Goal: Transaction & Acquisition: Book appointment/travel/reservation

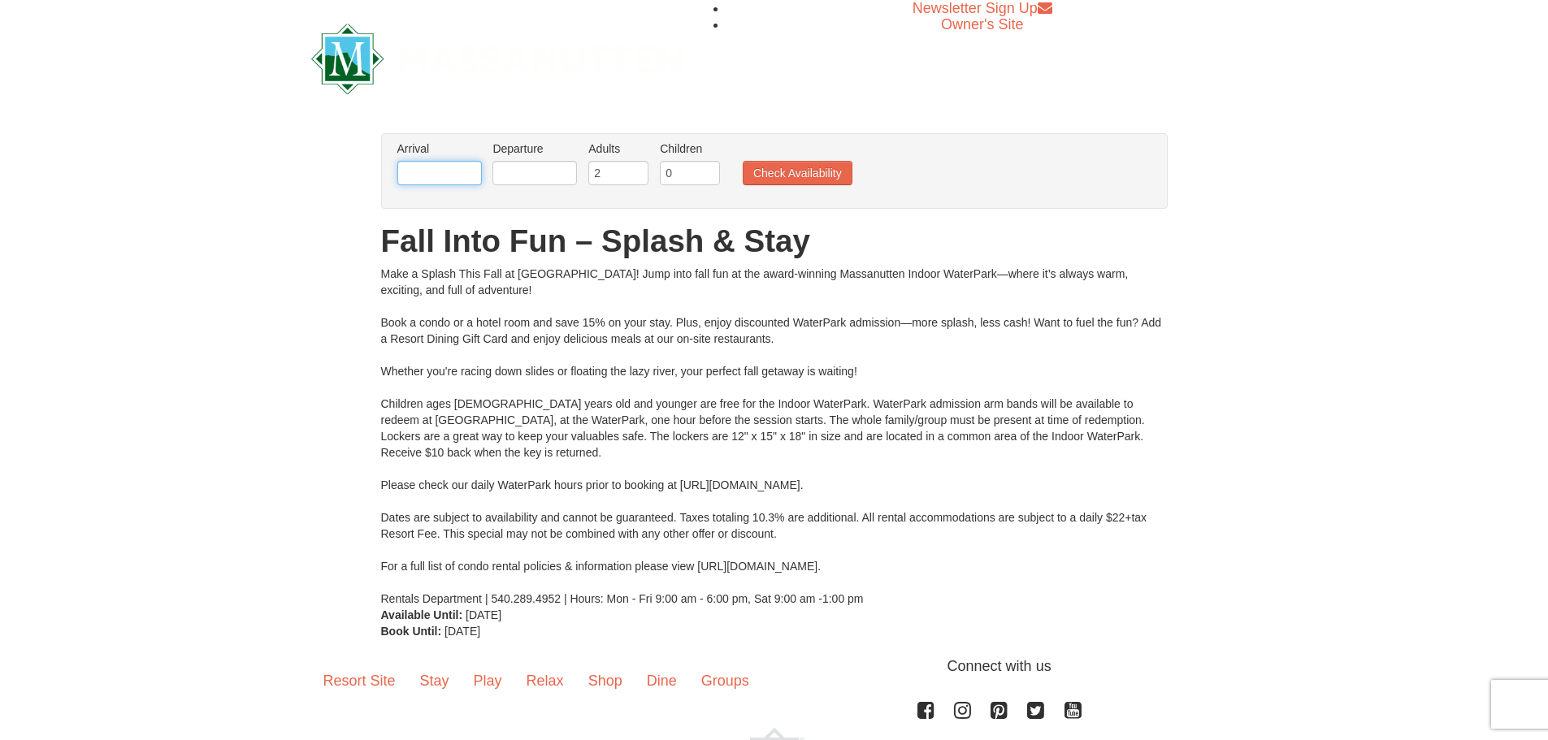
click at [449, 174] on input "text" at bounding box center [439, 173] width 85 height 24
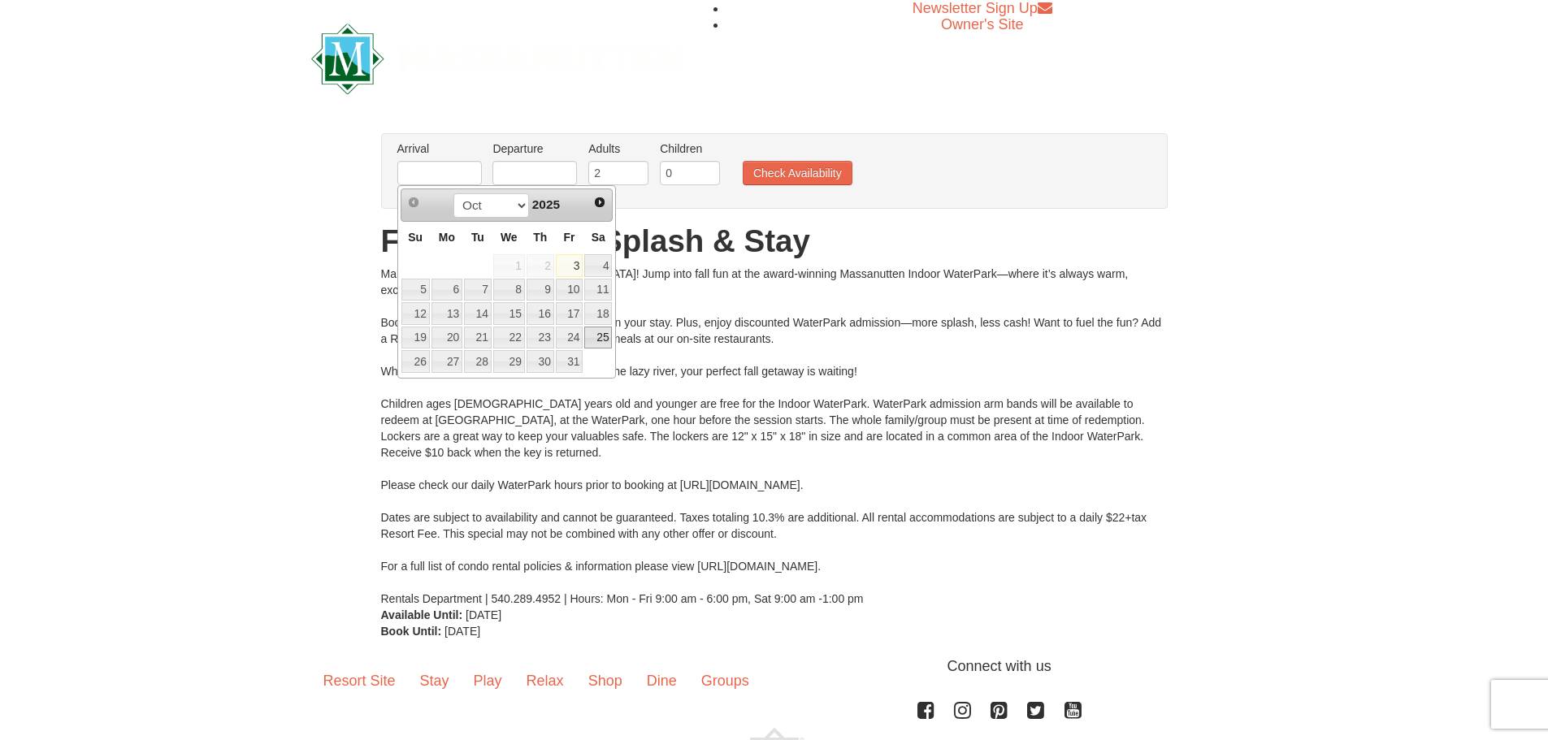
click at [600, 327] on link "25" at bounding box center [598, 338] width 28 height 23
type input "[DATE]"
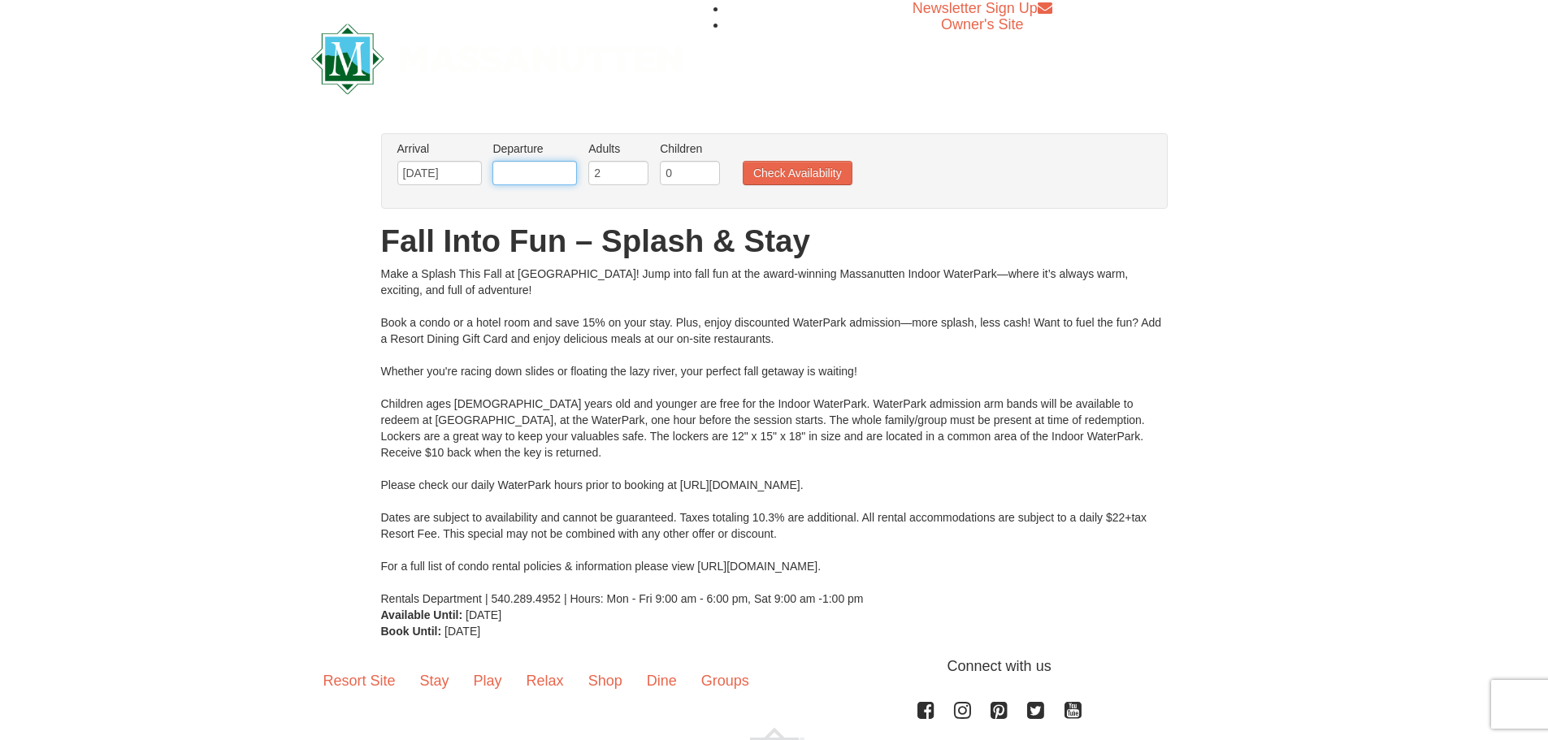
click at [530, 176] on input "text" at bounding box center [534, 173] width 85 height 24
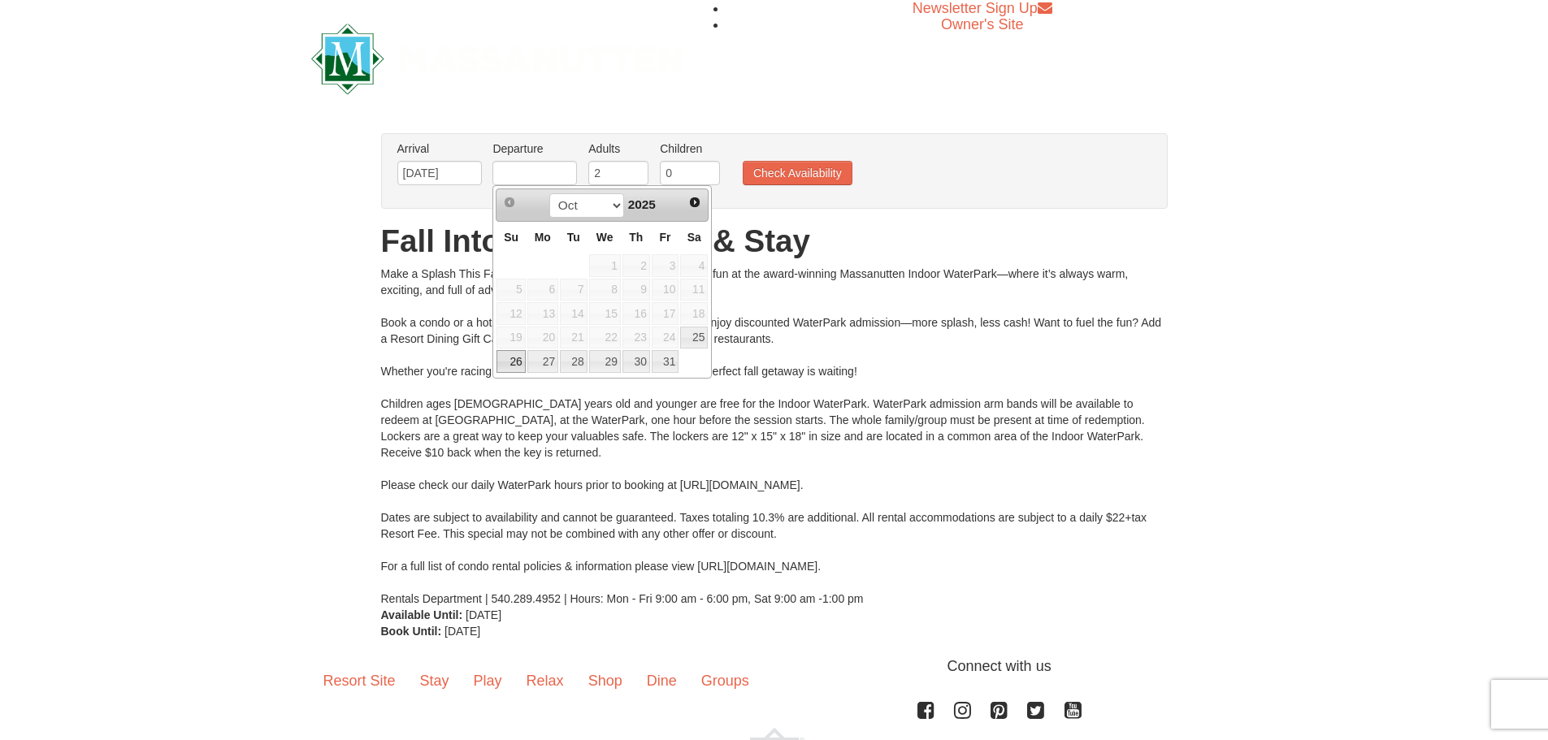
click at [508, 362] on link "26" at bounding box center [511, 361] width 28 height 23
type input "[DATE]"
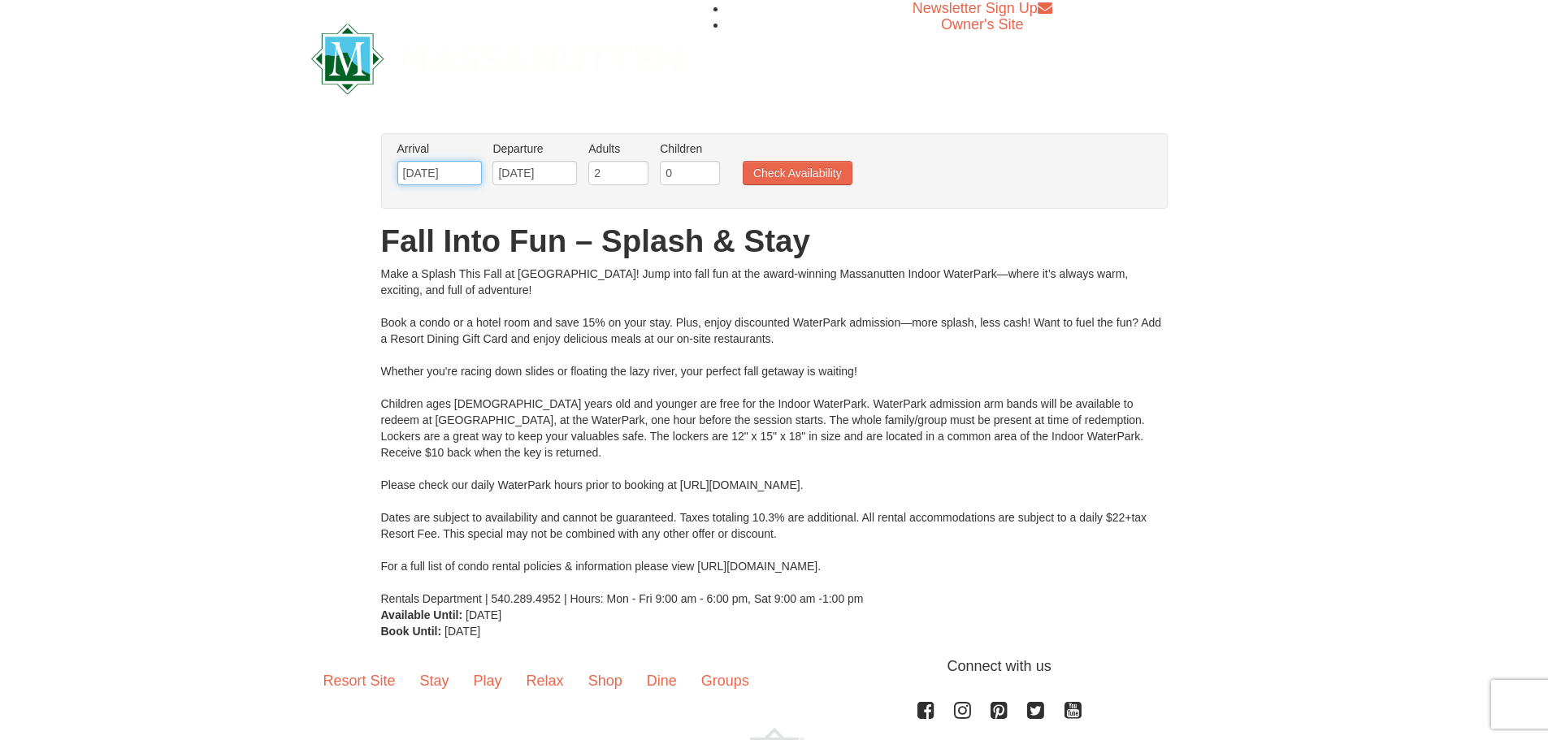
click at [453, 176] on input "[DATE]" at bounding box center [439, 173] width 85 height 24
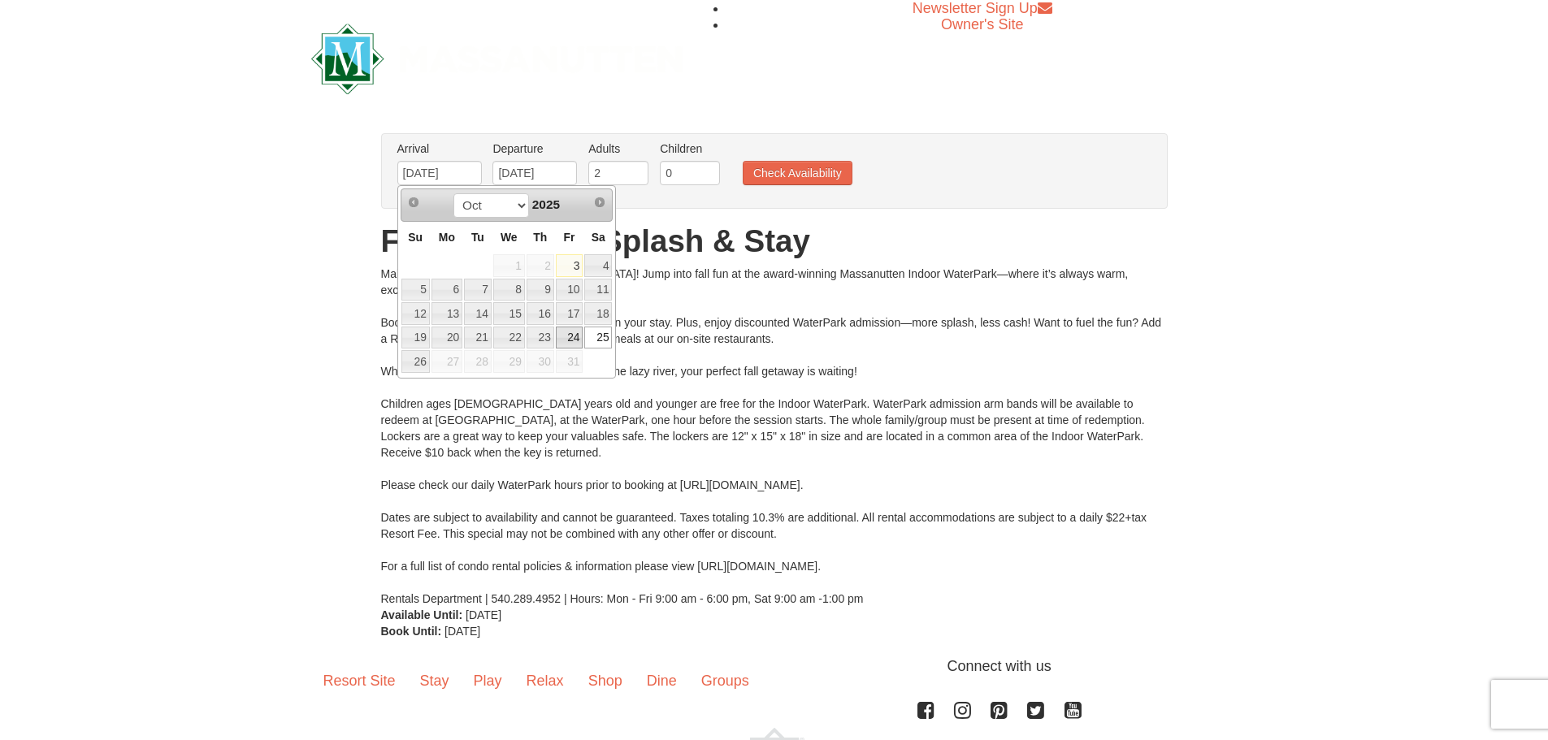
click at [573, 341] on link "24" at bounding box center [570, 338] width 28 height 23
type input "[DATE]"
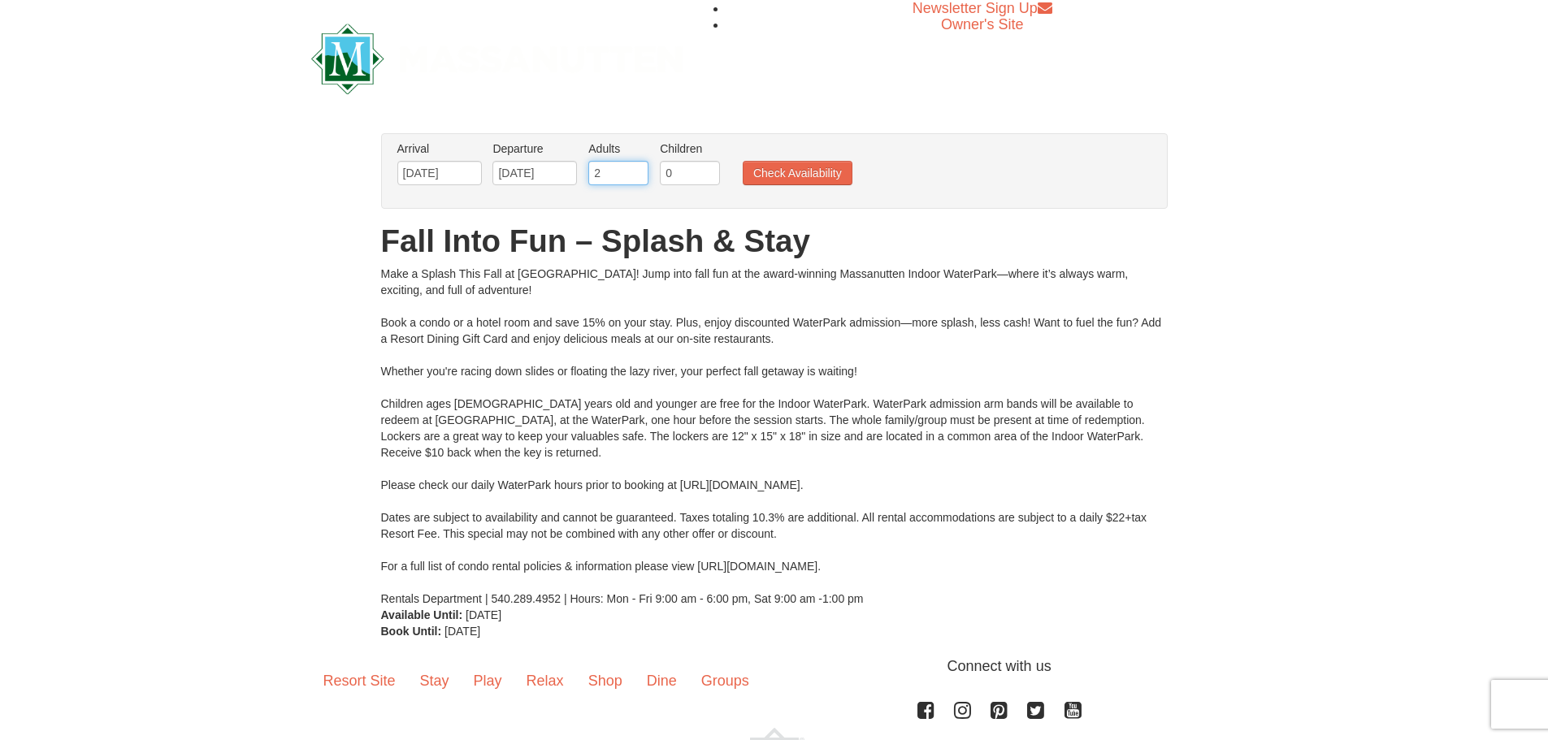
drag, startPoint x: 609, startPoint y: 179, endPoint x: 559, endPoint y: 179, distance: 50.4
click at [559, 179] on ul "Arrival Please format dates MM/DD/YYYY Please format dates MM/DD/YYYY [DATE] De…" at bounding box center [765, 167] width 745 height 53
click at [669, 171] on input "0" at bounding box center [690, 173] width 60 height 24
drag, startPoint x: 672, startPoint y: 174, endPoint x: 612, endPoint y: 176, distance: 60.2
click at [620, 176] on ul "Arrival Please format dates MM/DD/YYYY Please format dates MM/DD/YYYY [DATE] De…" at bounding box center [765, 167] width 745 height 53
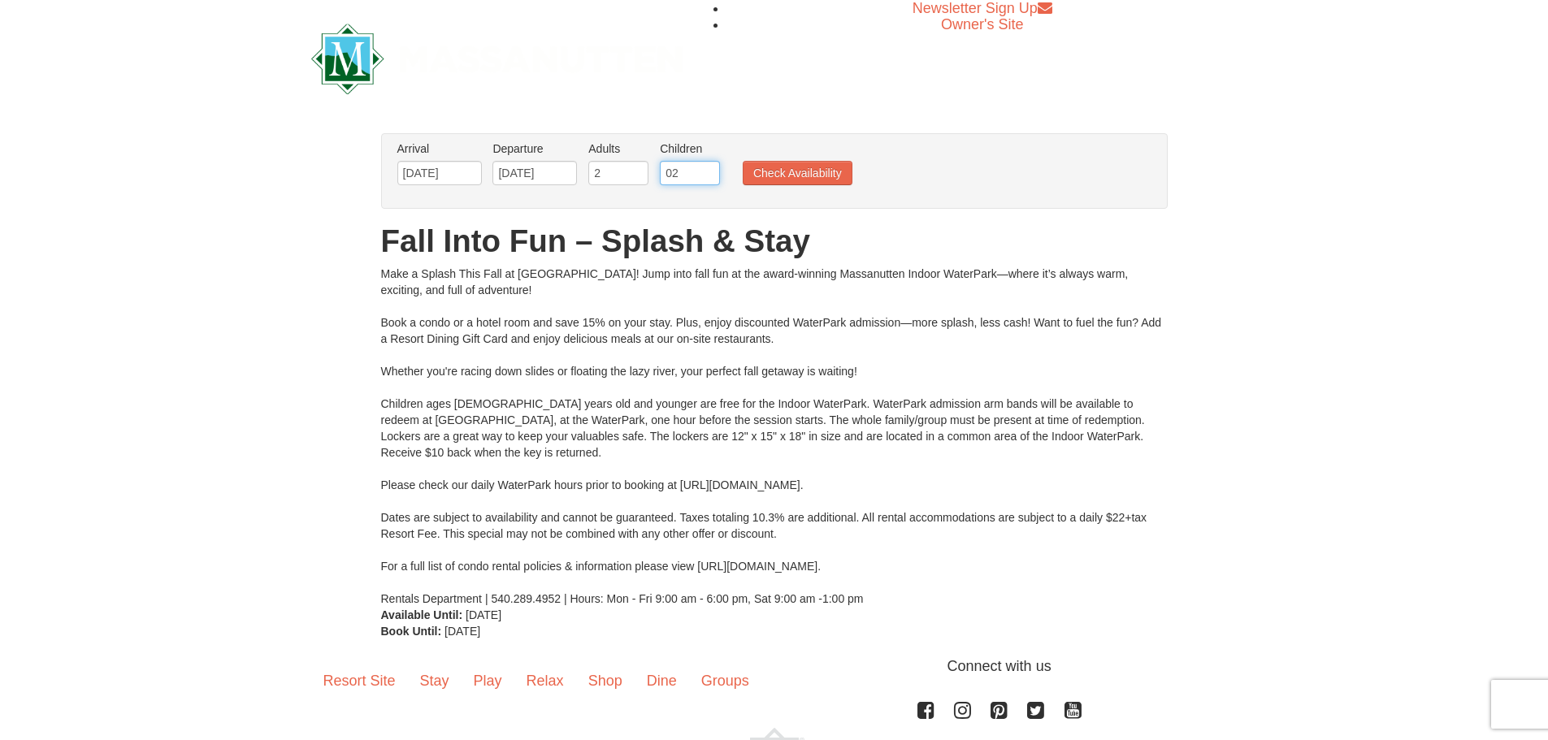
type input "0"
type input "1"
type input "2"
click at [792, 173] on button "Check Availability" at bounding box center [798, 173] width 110 height 24
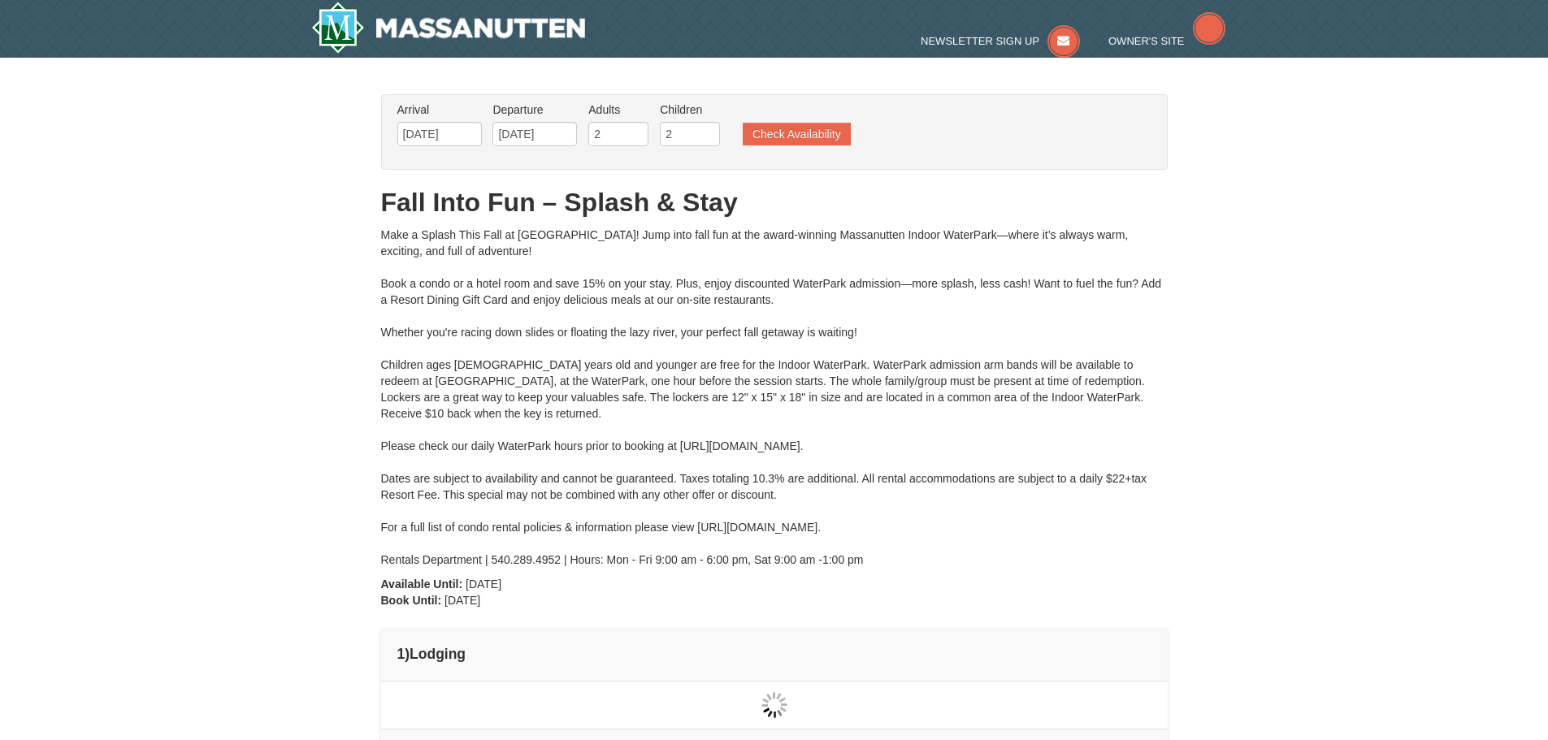
type input "[DATE]"
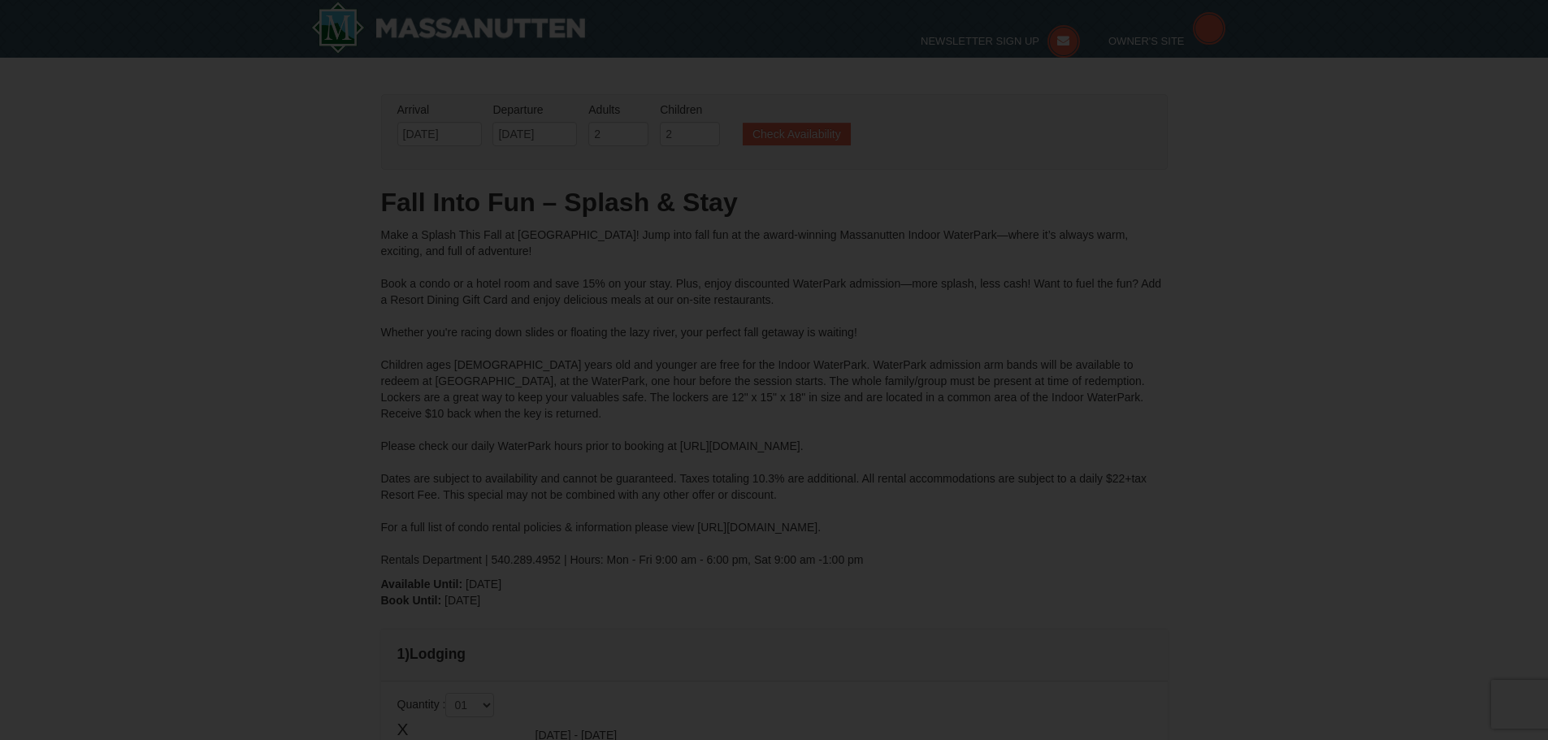
type input "[DATE]"
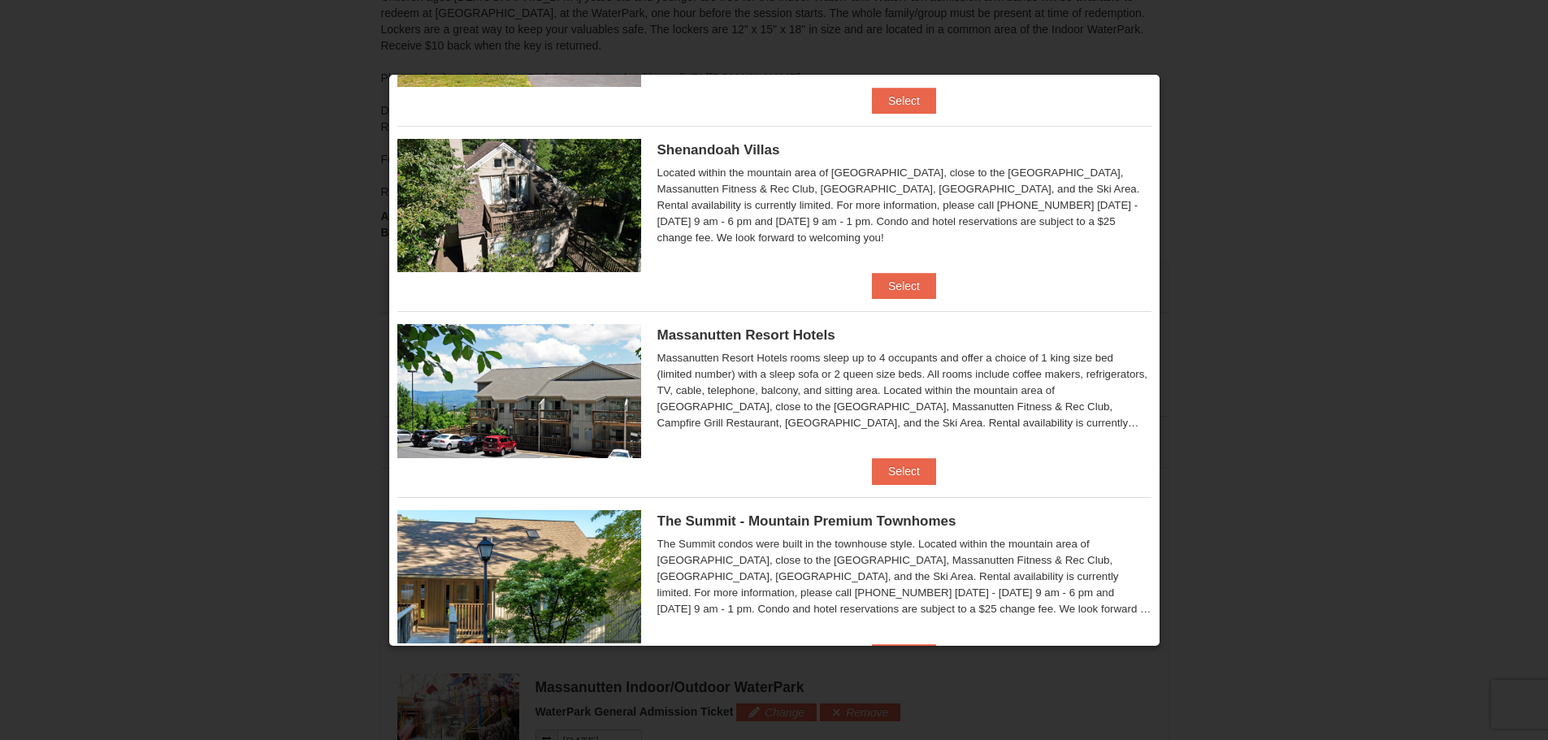
scroll to position [406, 0]
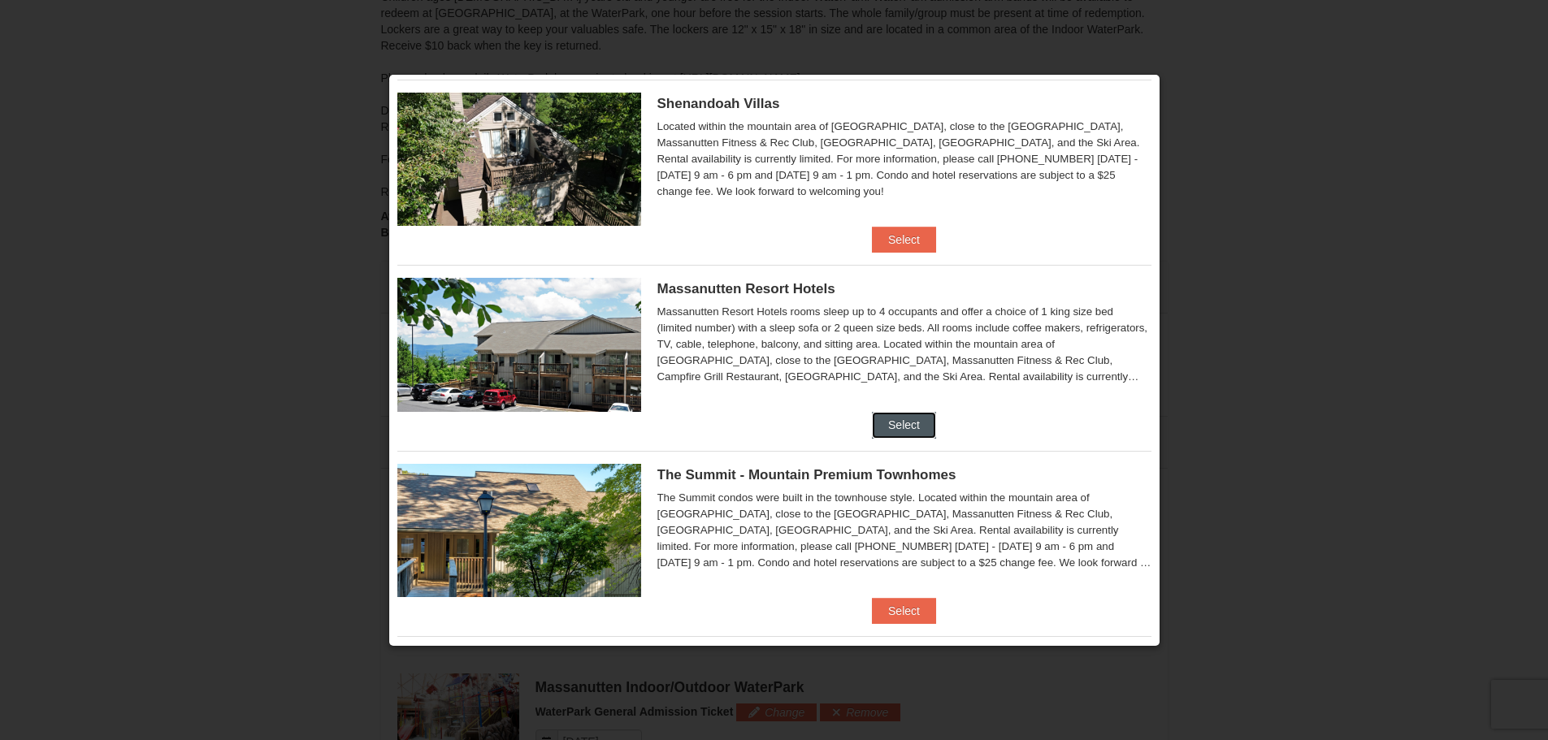
click at [897, 430] on button "Select" at bounding box center [904, 425] width 64 height 26
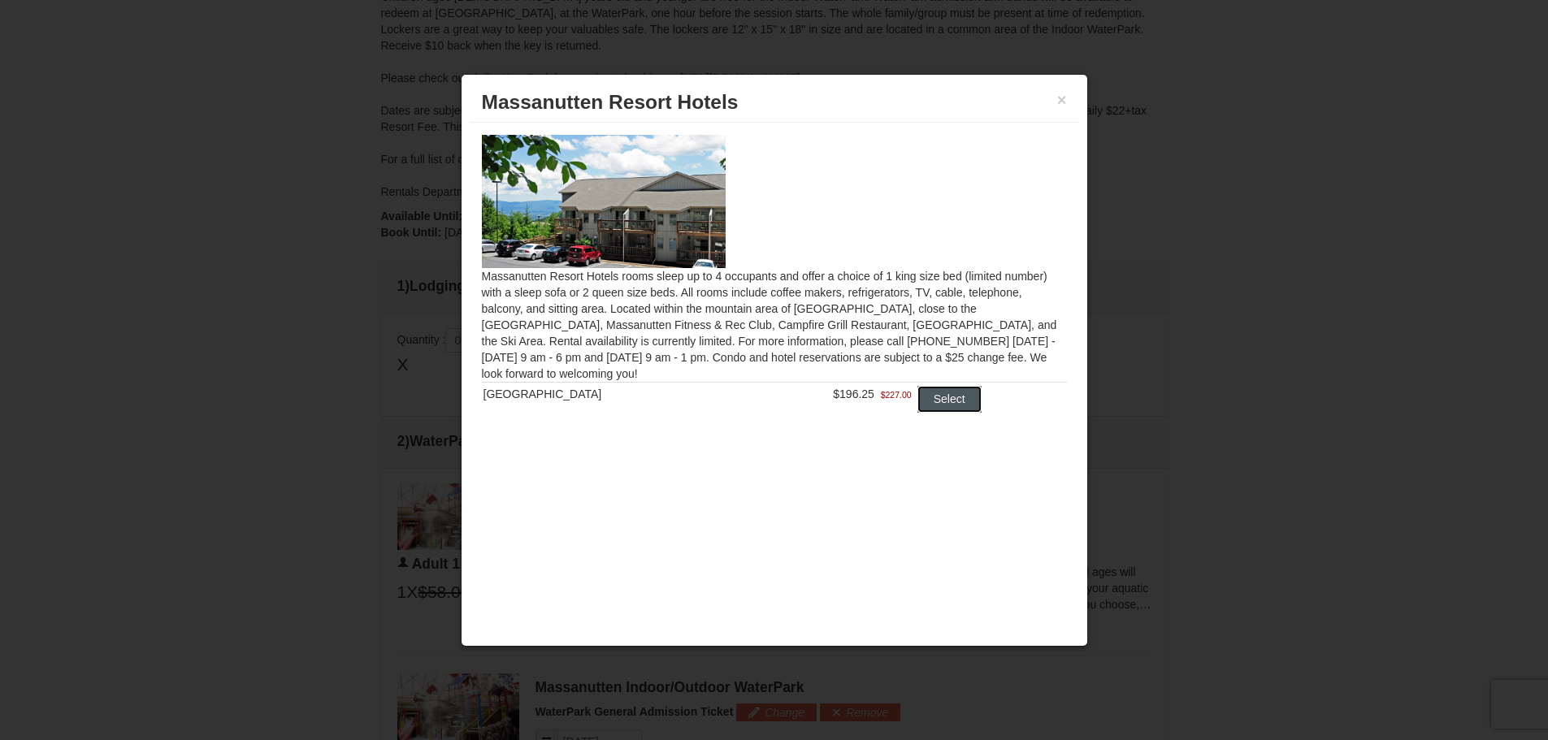
click at [956, 402] on button "Select" at bounding box center [949, 399] width 64 height 26
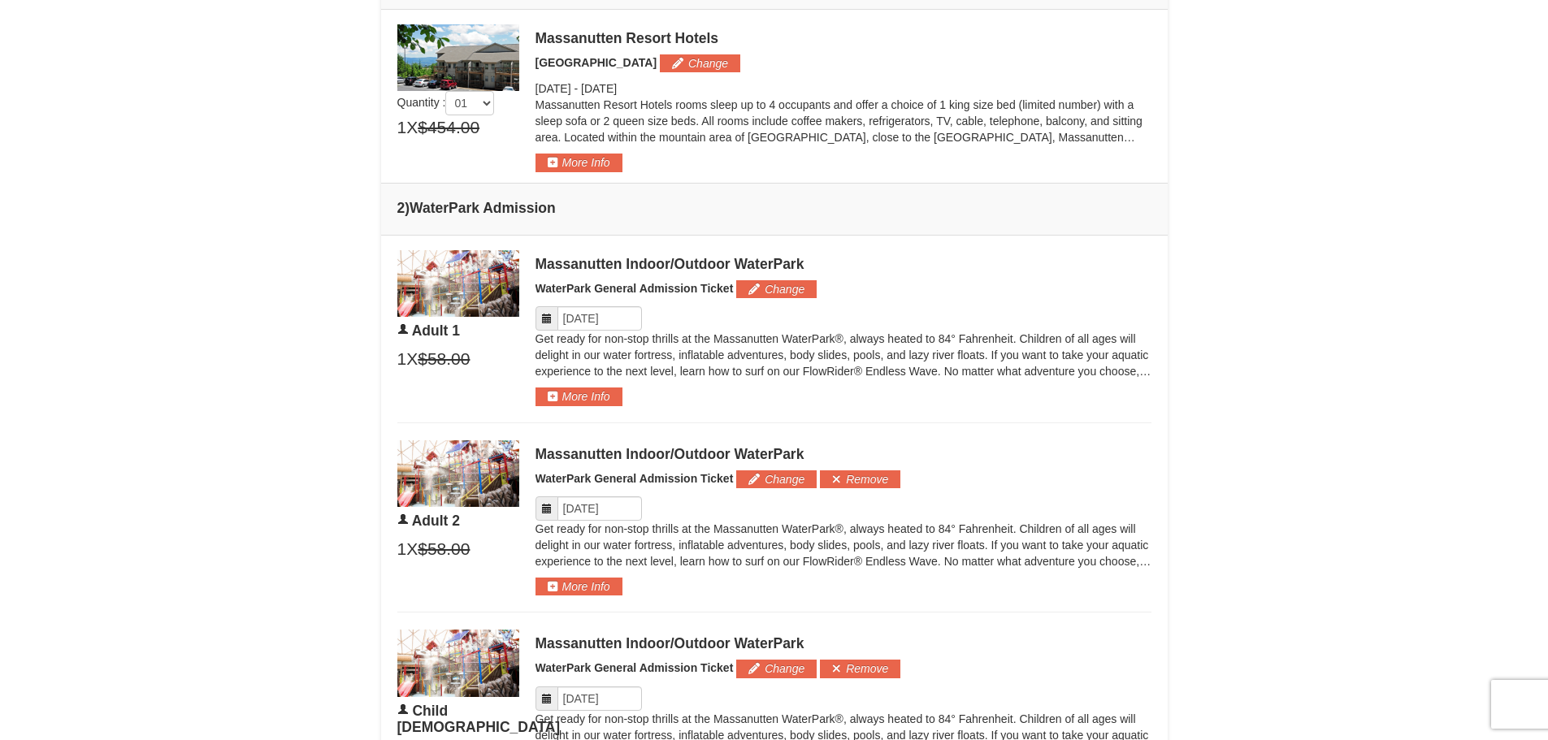
scroll to position [692, 0]
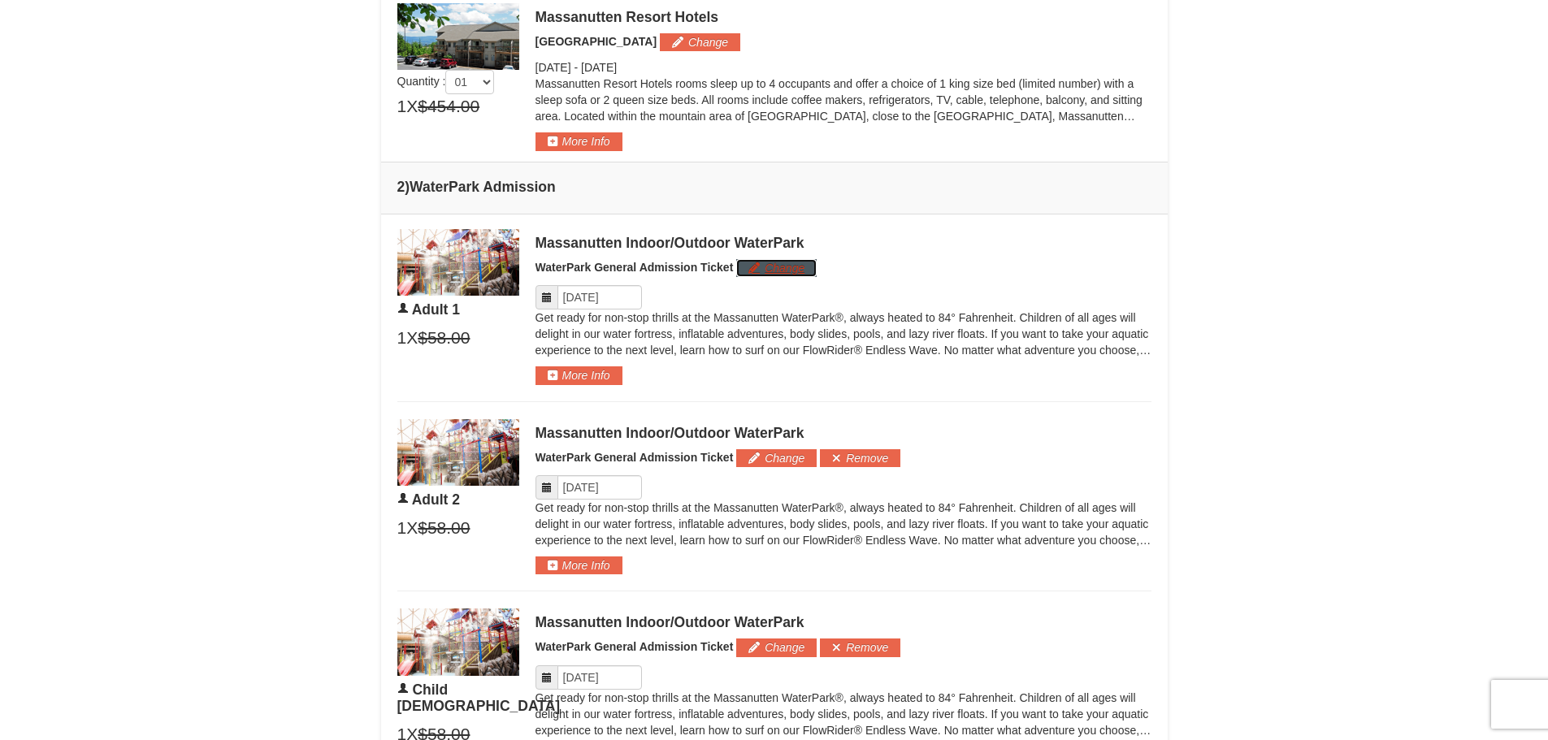
click at [760, 272] on button "Change" at bounding box center [776, 268] width 80 height 18
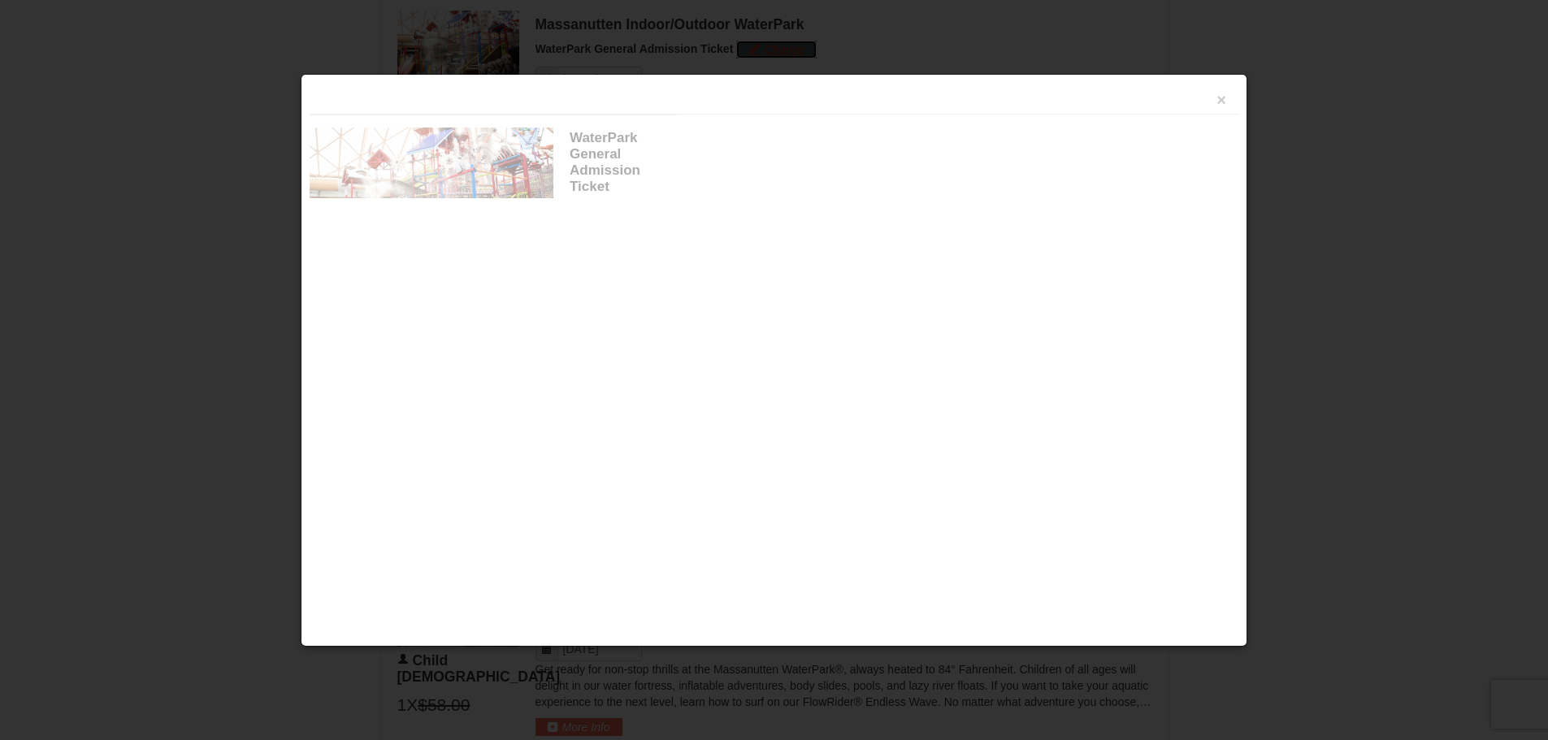
scroll to position [922, 0]
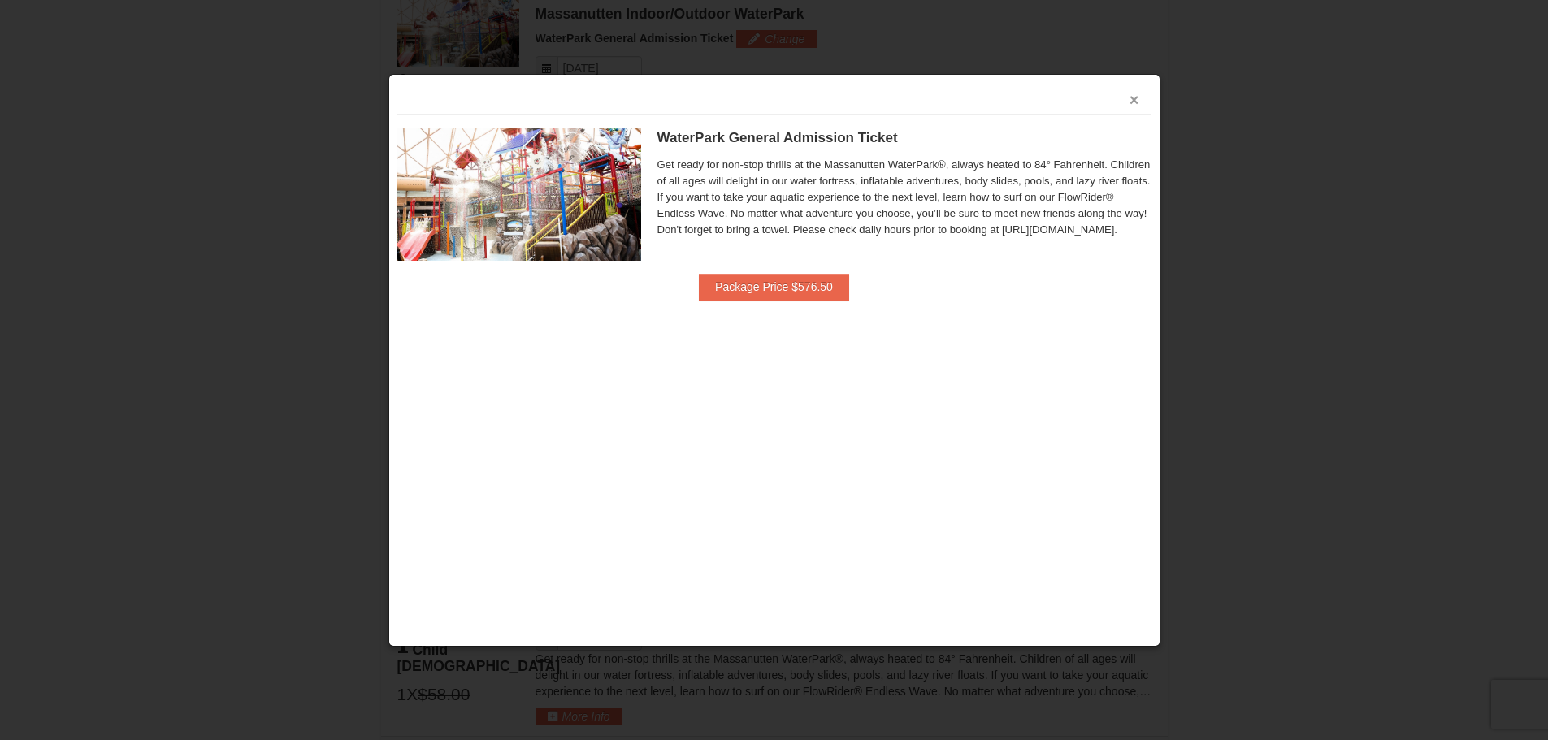
click at [1139, 93] on button "×" at bounding box center [1135, 100] width 10 height 16
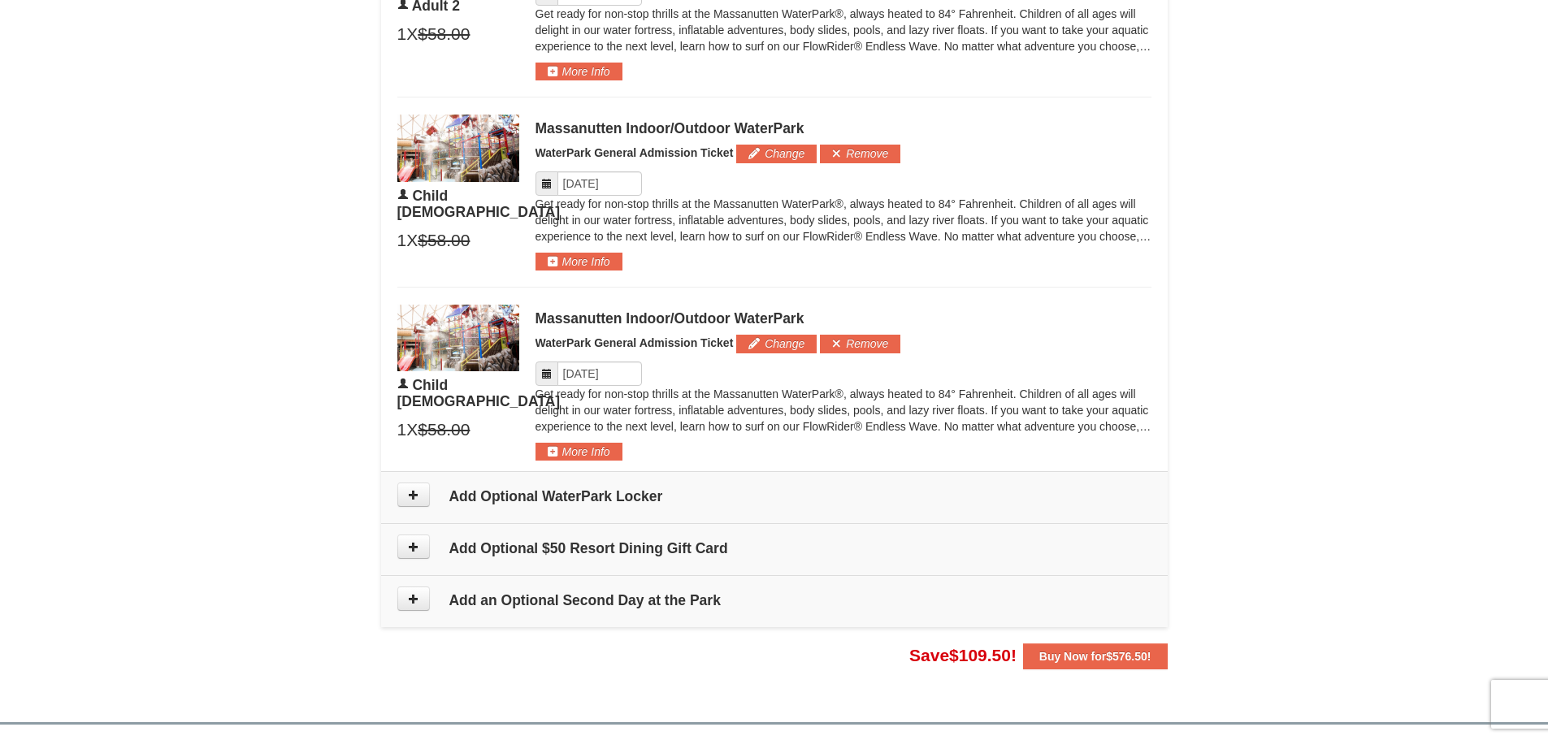
scroll to position [1247, 0]
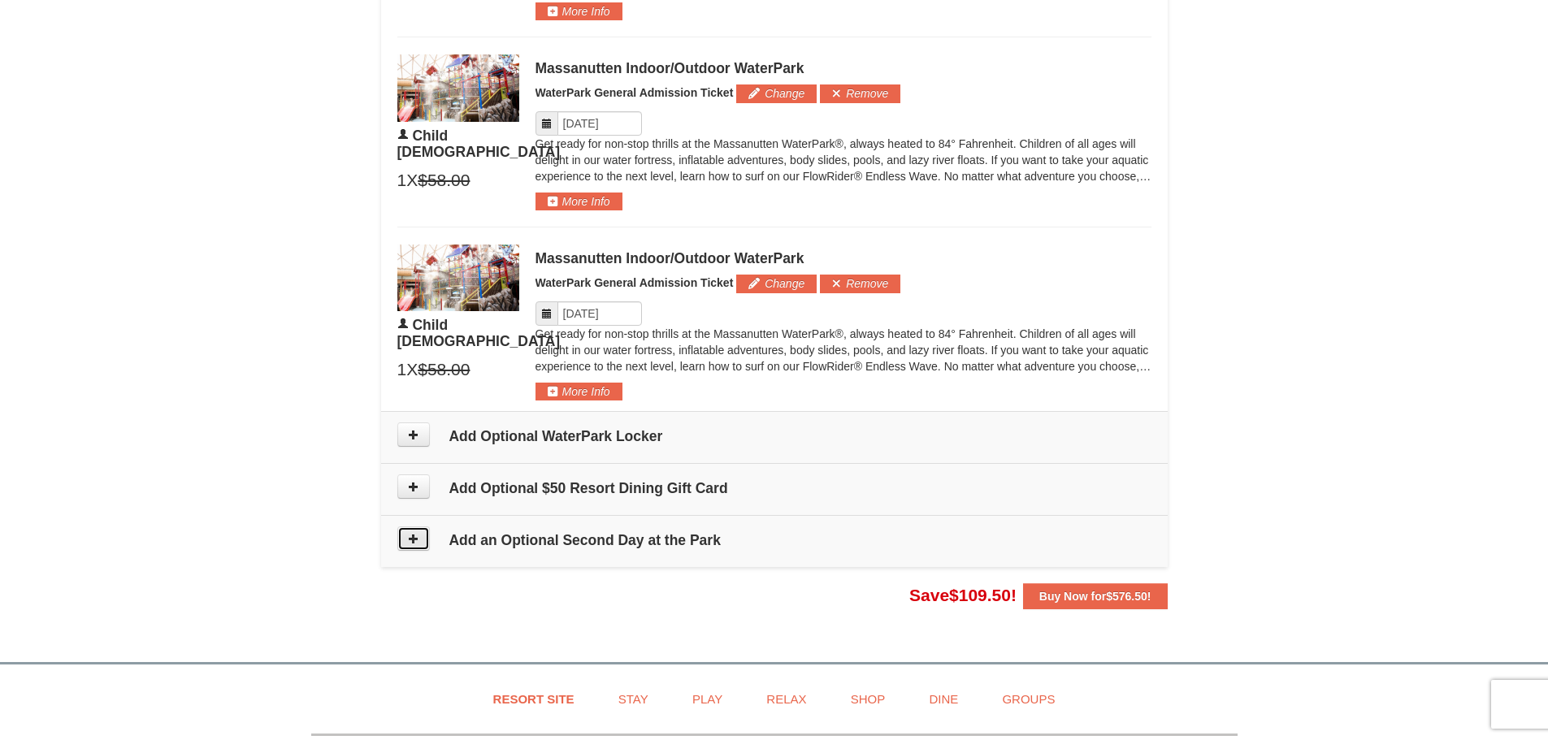
click at [418, 543] on icon at bounding box center [413, 538] width 11 height 11
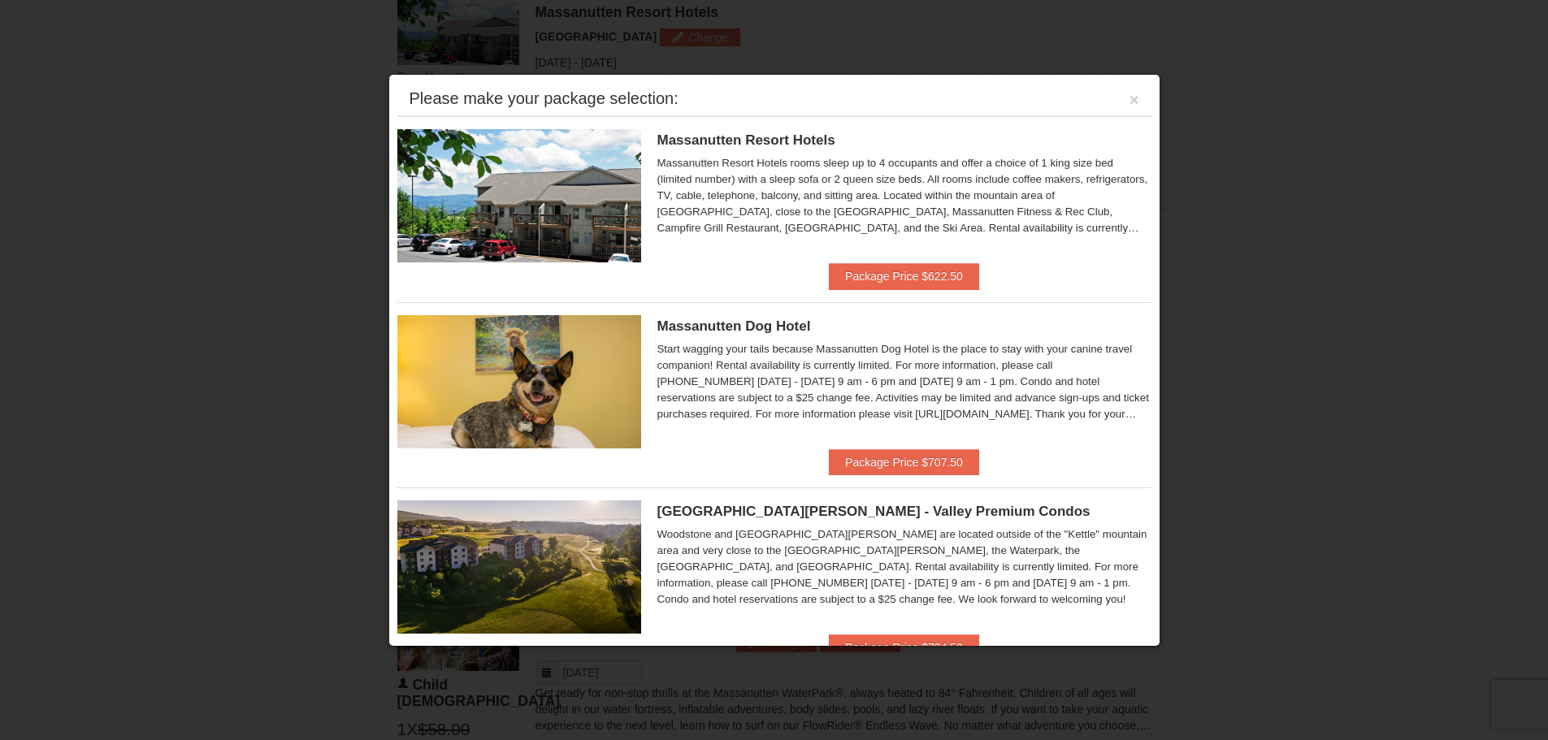
scroll to position [696, 0]
click at [914, 275] on button "Package Price $622.50" at bounding box center [904, 276] width 150 height 26
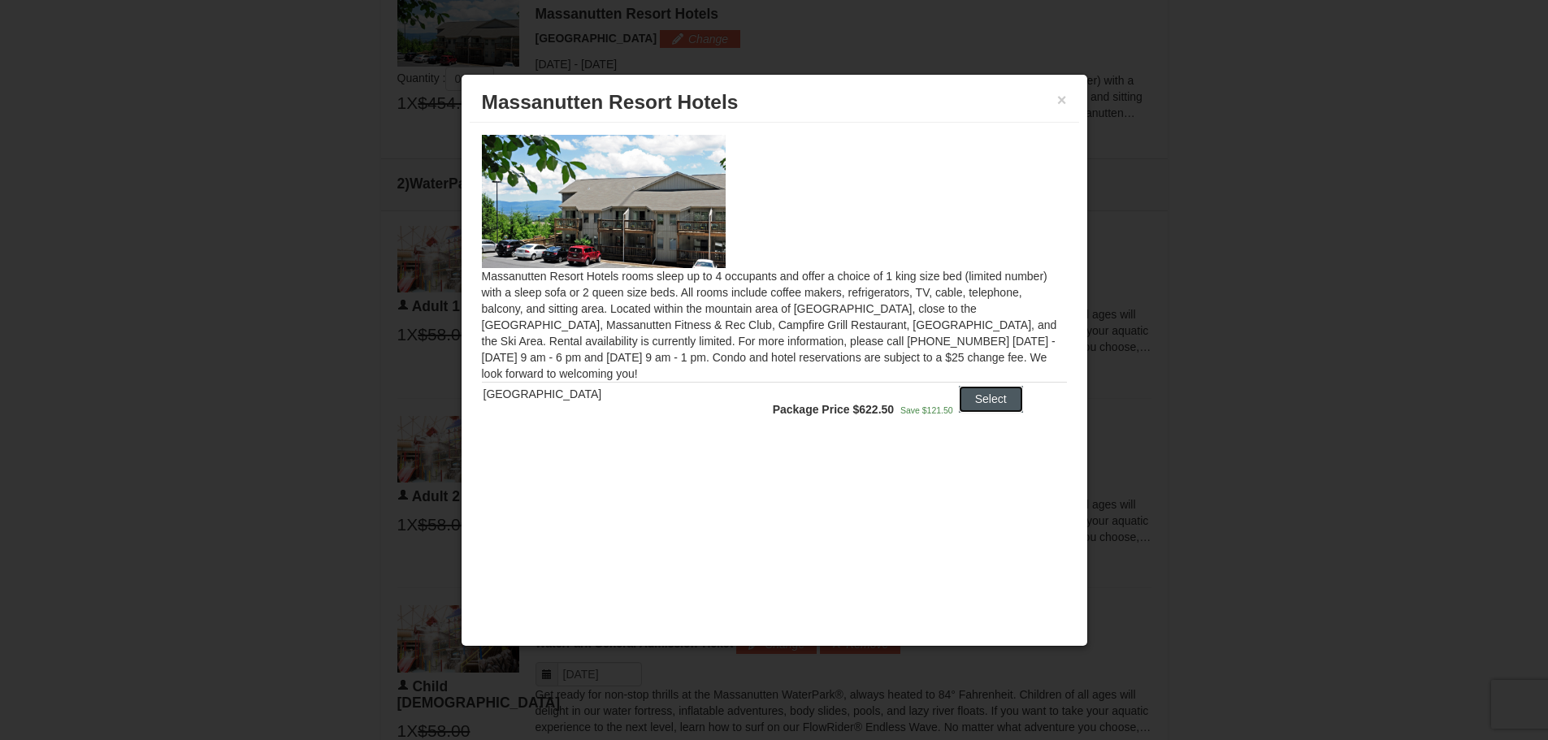
click at [993, 398] on button "Select" at bounding box center [991, 399] width 64 height 26
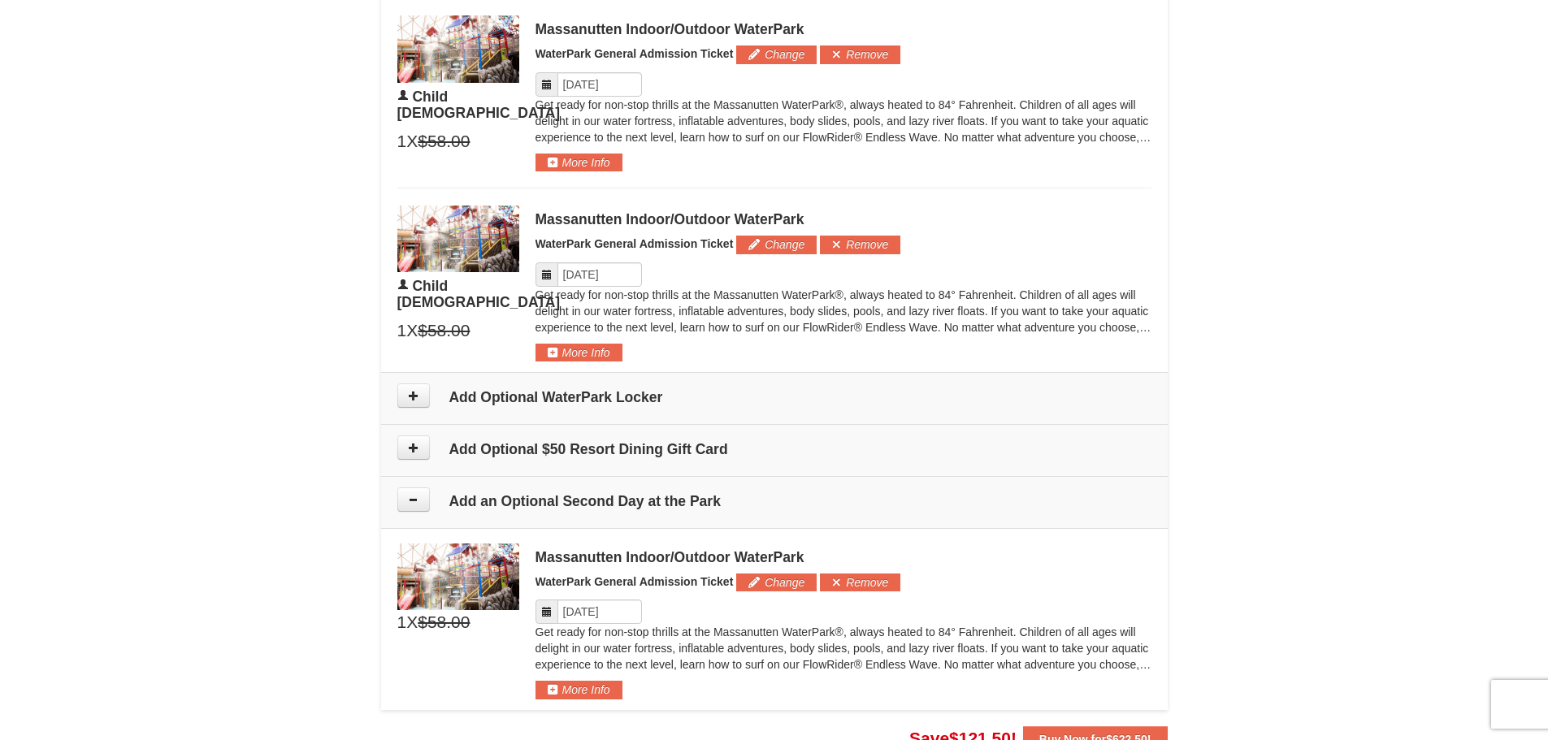
scroll to position [1427, 0]
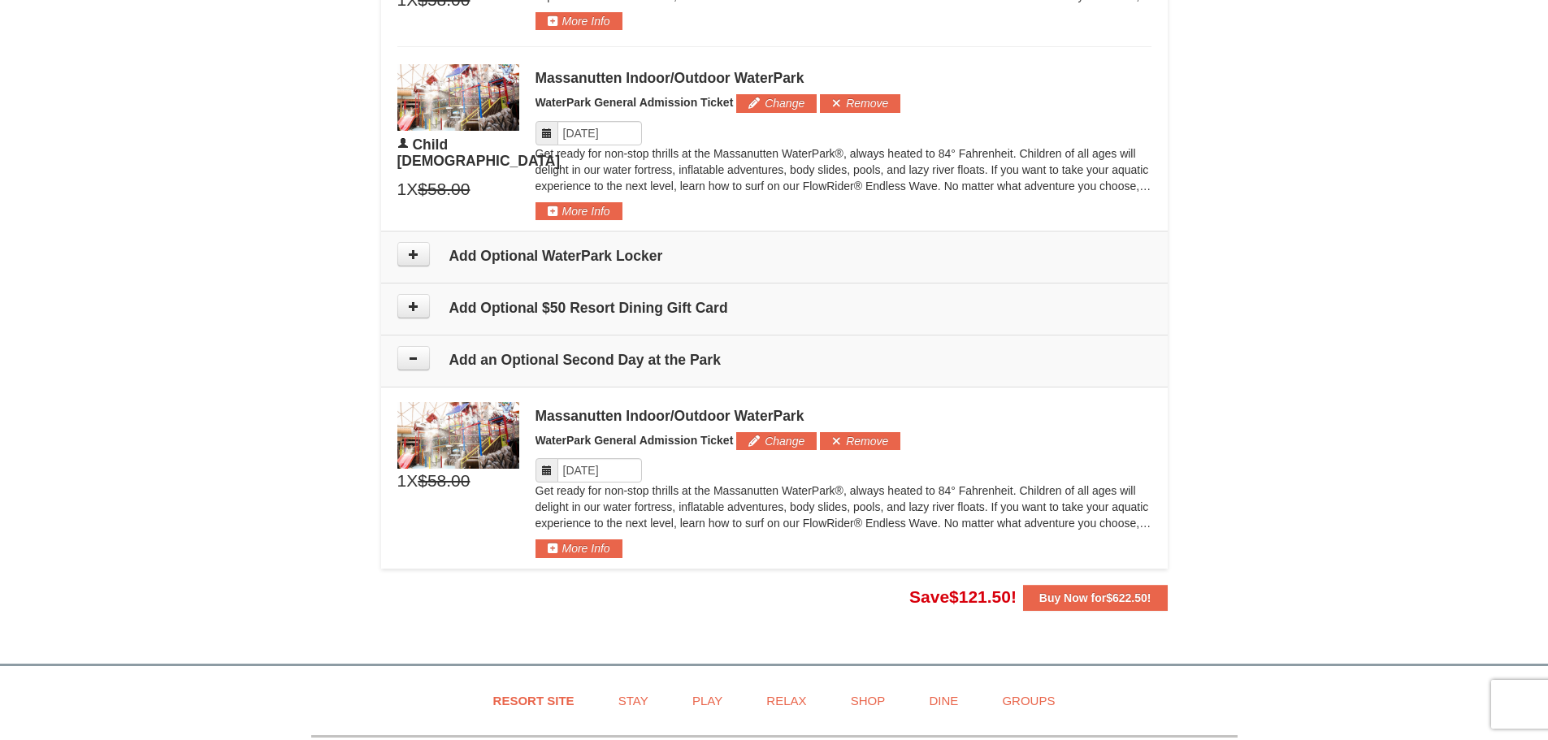
click at [547, 475] on icon at bounding box center [546, 470] width 11 height 11
click at [745, 439] on button "Change" at bounding box center [776, 441] width 80 height 18
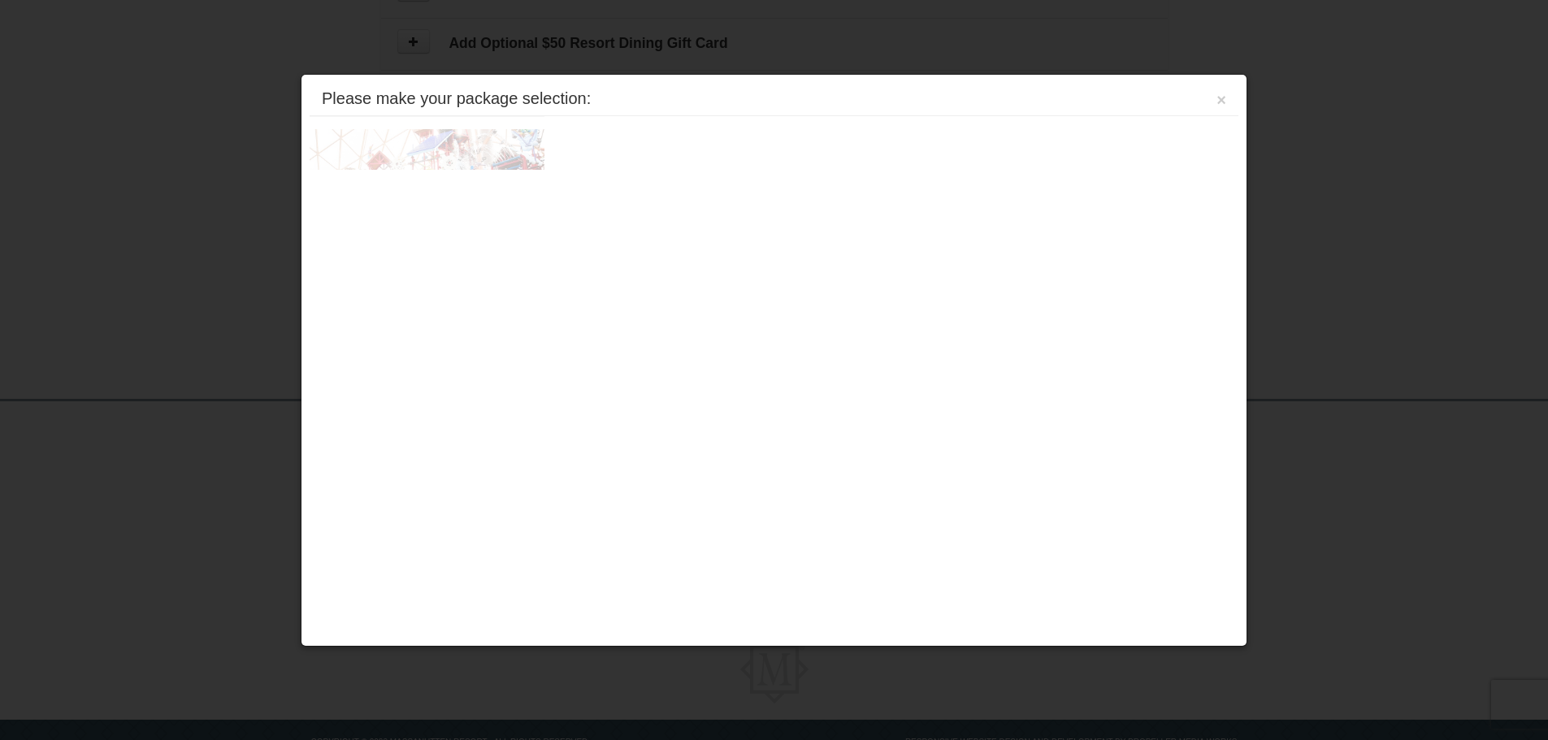
scroll to position [1741, 0]
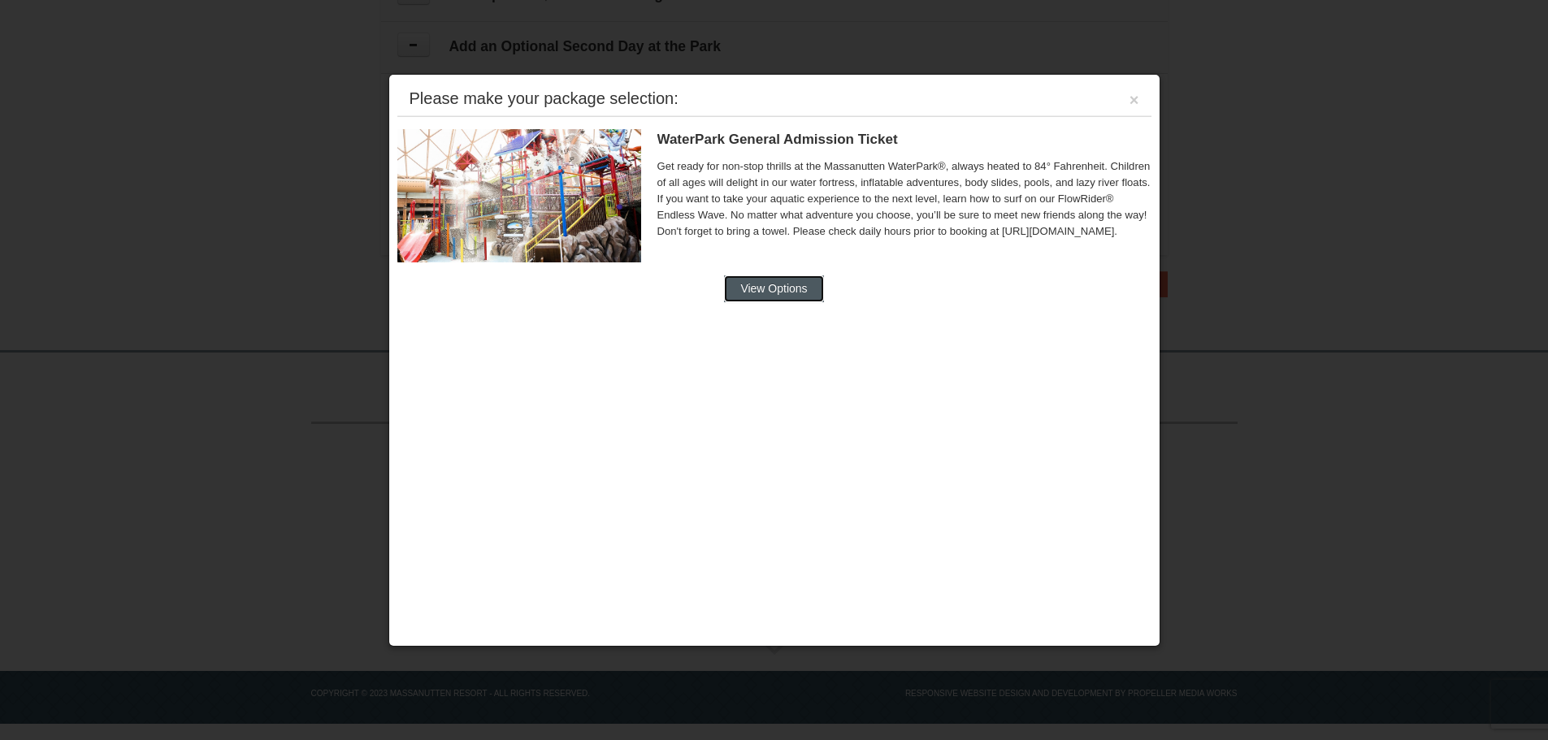
click at [792, 300] on button "View Options" at bounding box center [773, 288] width 99 height 26
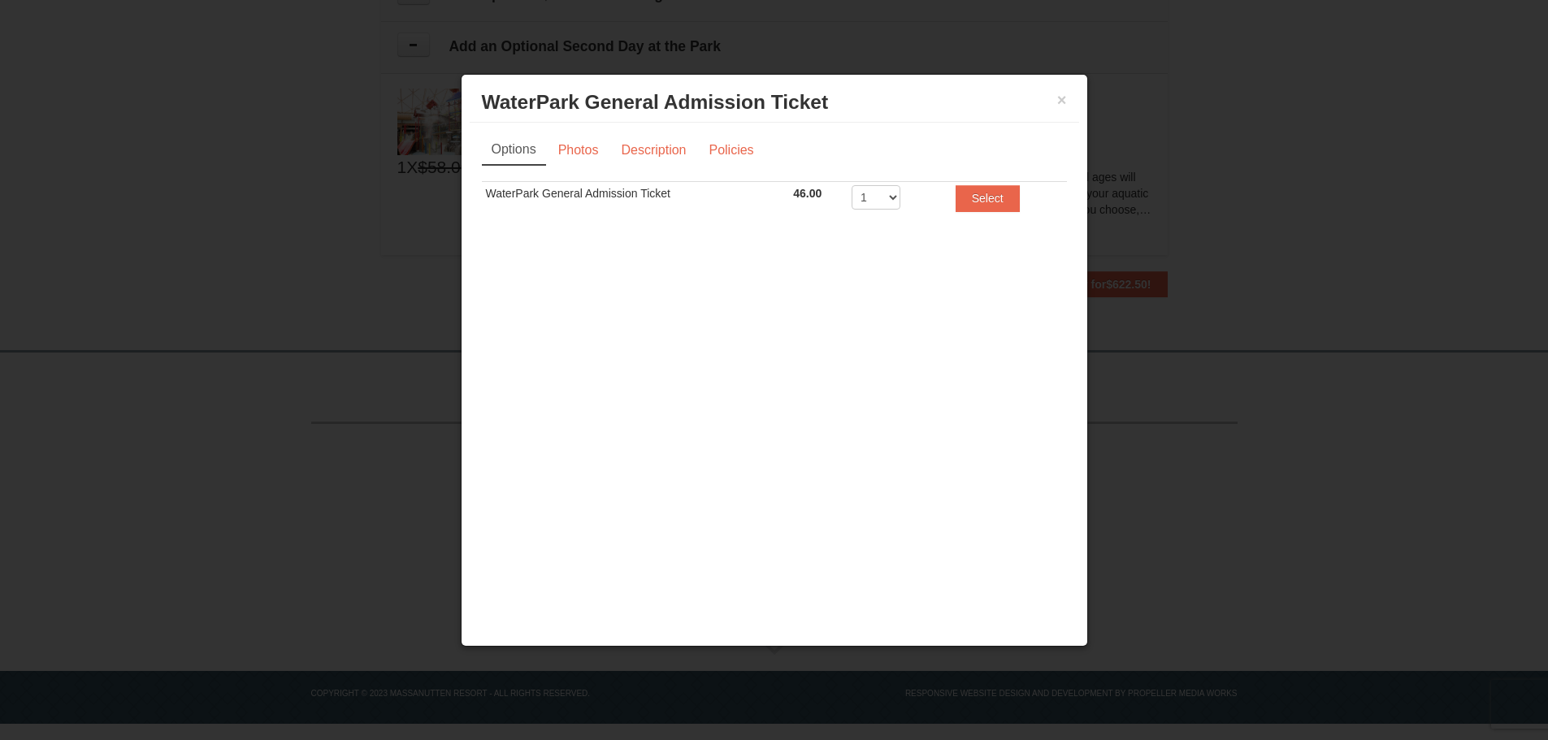
click at [1055, 100] on h3 "WaterPark General Admission Ticket Massanutten Indoor/Outdoor WaterPark" at bounding box center [774, 102] width 585 height 24
click at [1058, 99] on button "×" at bounding box center [1062, 100] width 10 height 16
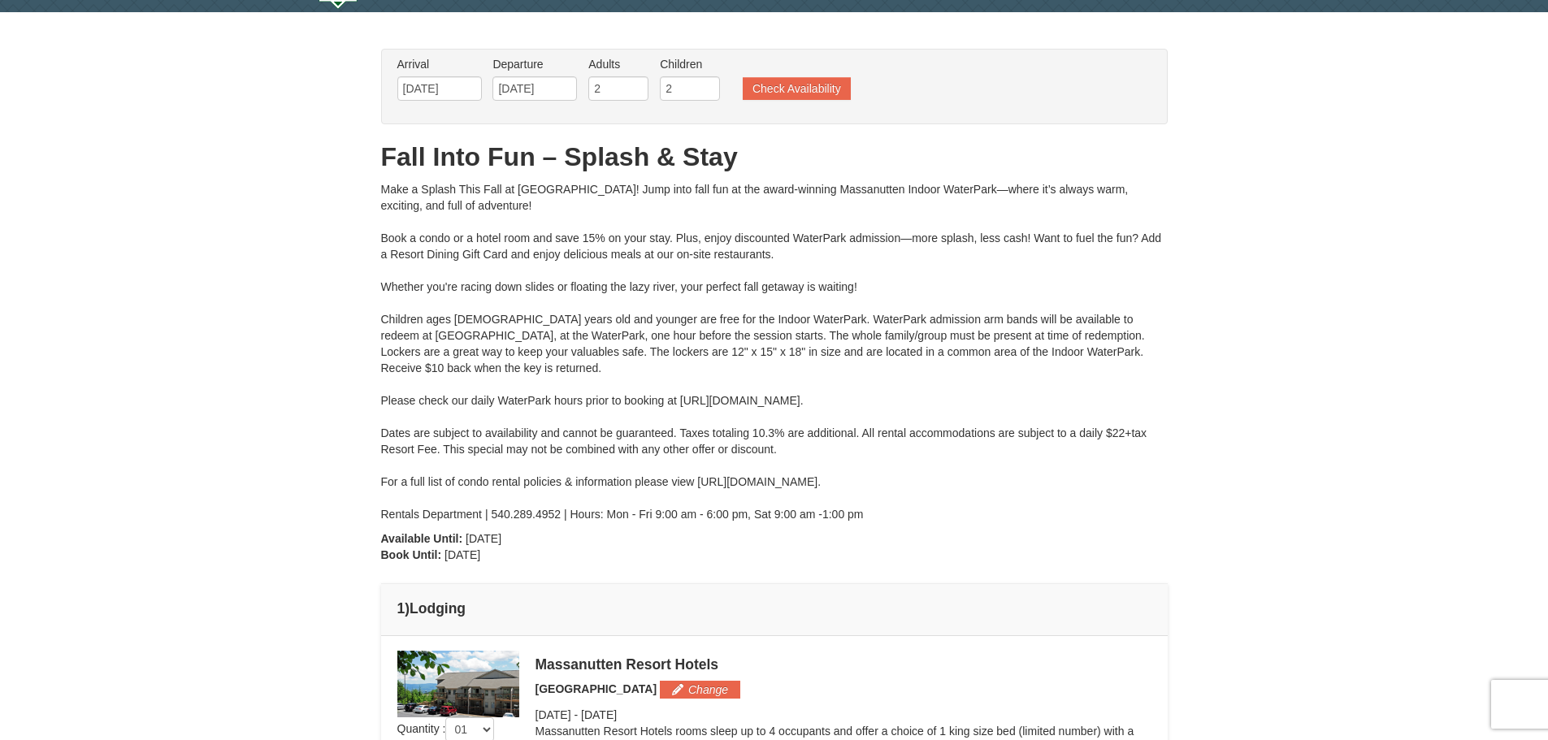
scroll to position [81, 0]
